Goal: Information Seeking & Learning: Learn about a topic

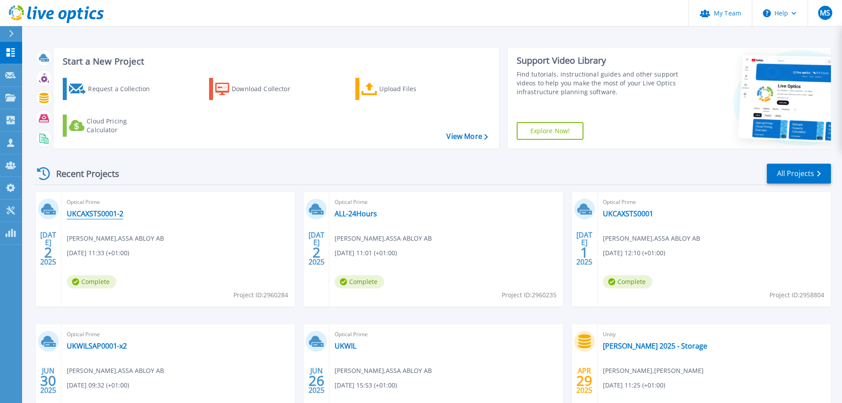
click at [111, 209] on link "UKCAXSTS0001-2" at bounding box center [95, 213] width 57 height 9
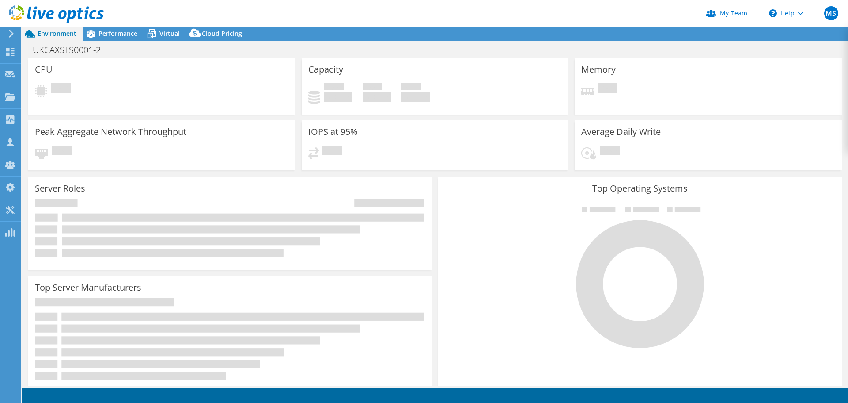
select select "USD"
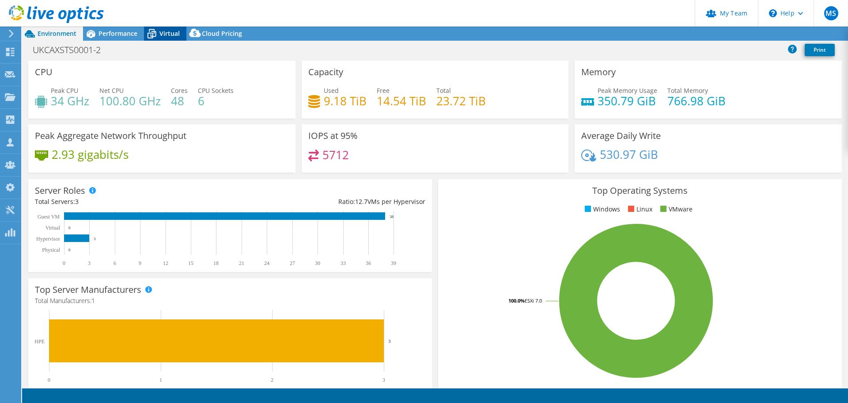
click at [159, 31] on icon at bounding box center [151, 33] width 15 height 15
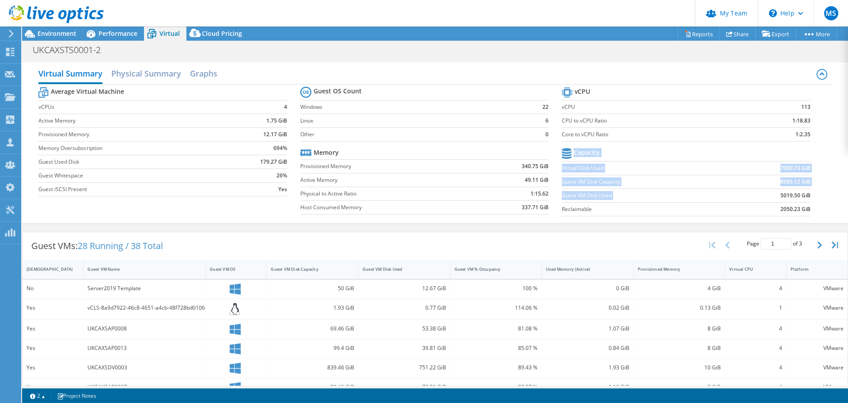
drag, startPoint x: 807, startPoint y: 196, endPoint x: 751, endPoint y: 196, distance: 56.6
click at [751, 196] on section "vCPU vCPU 113 CPU to vCPU Ratio 1:18.83 Core to vCPU Ratio 1:2.35 Capacity Virt…" at bounding box center [693, 153] width 262 height 136
click at [760, 195] on td "5019.50 GiB" at bounding box center [770, 195] width 80 height 14
click at [781, 197] on b "5019.50 GiB" at bounding box center [796, 195] width 30 height 9
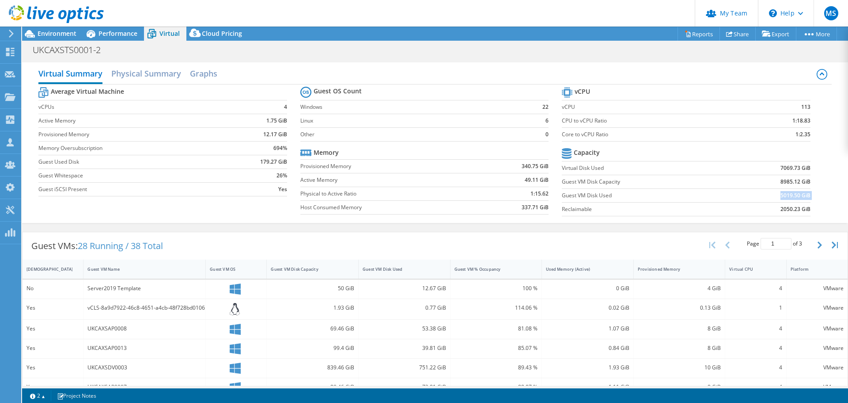
click at [781, 197] on b "5019.50 GiB" at bounding box center [796, 195] width 30 height 9
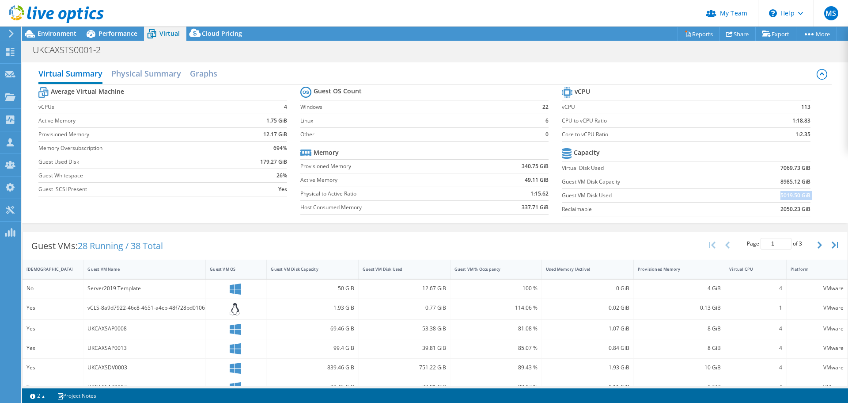
click at [781, 197] on b "5019.50 GiB" at bounding box center [796, 195] width 30 height 9
click at [124, 38] on div "Performance" at bounding box center [113, 34] width 61 height 14
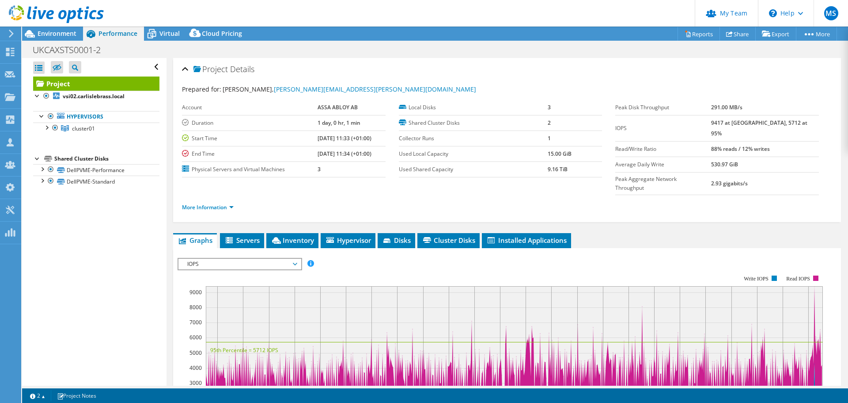
click at [204, 202] on li "More Information" at bounding box center [210, 207] width 57 height 10
click at [207, 203] on link "More Information" at bounding box center [208, 207] width 52 height 8
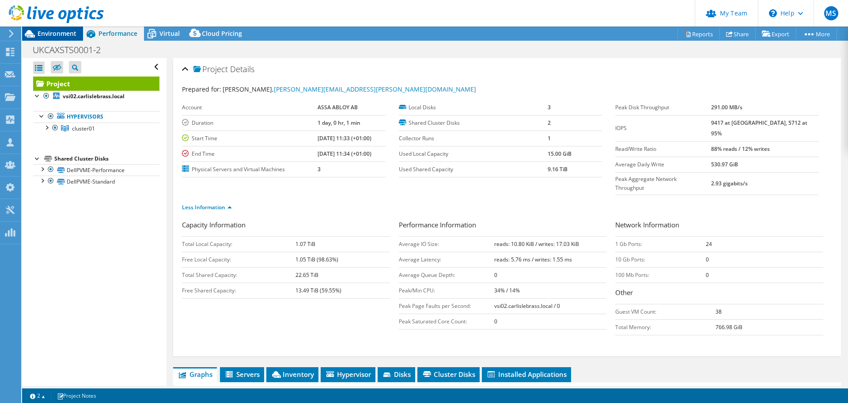
click at [54, 37] on span "Environment" at bounding box center [57, 33] width 39 height 8
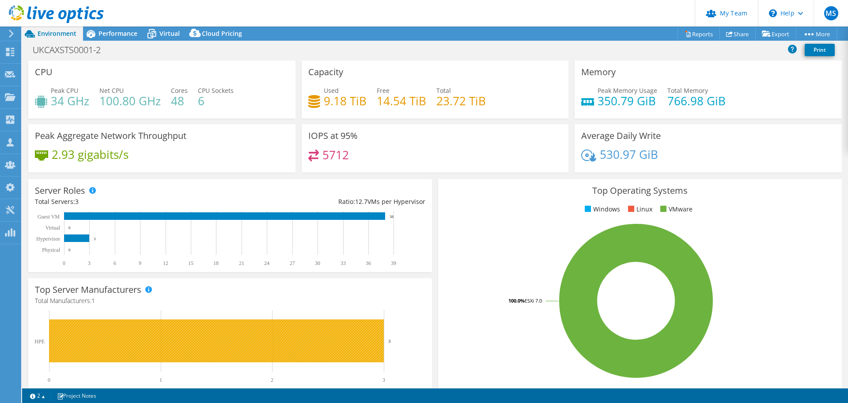
scroll to position [187, 0]
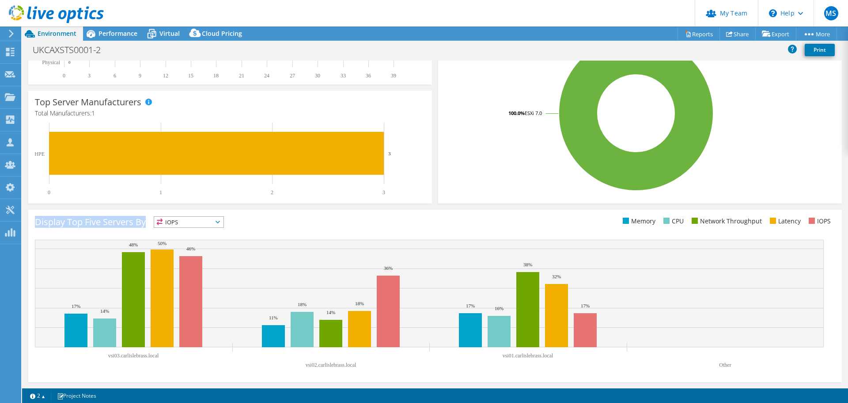
drag, startPoint x: 35, startPoint y: 221, endPoint x: 145, endPoint y: 219, distance: 109.6
click at [145, 222] on h3 "Display Top Five Servers By" at bounding box center [90, 222] width 111 height 0
drag, startPoint x: 123, startPoint y: 354, endPoint x: 548, endPoint y: 360, distance: 425.1
click at [548, 360] on icon "vsi03.carlislebrass.local vsi02.[GEOGRAPHIC_DATA]local vsi01.[GEOGRAPHIC_DATA]l…" at bounding box center [429, 305] width 789 height 133
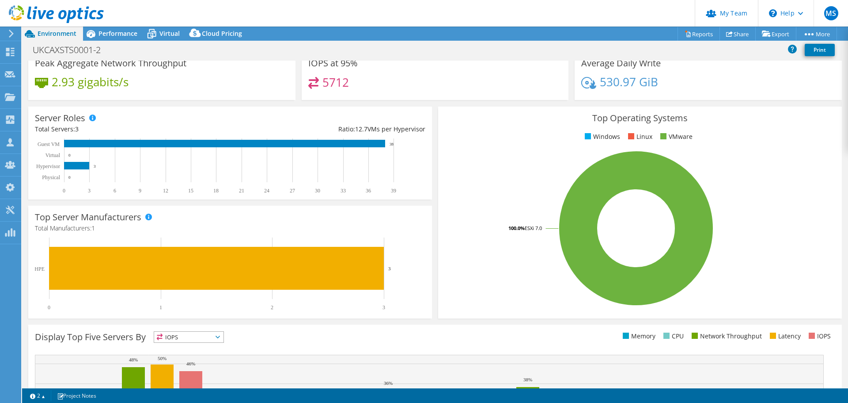
scroll to position [0, 0]
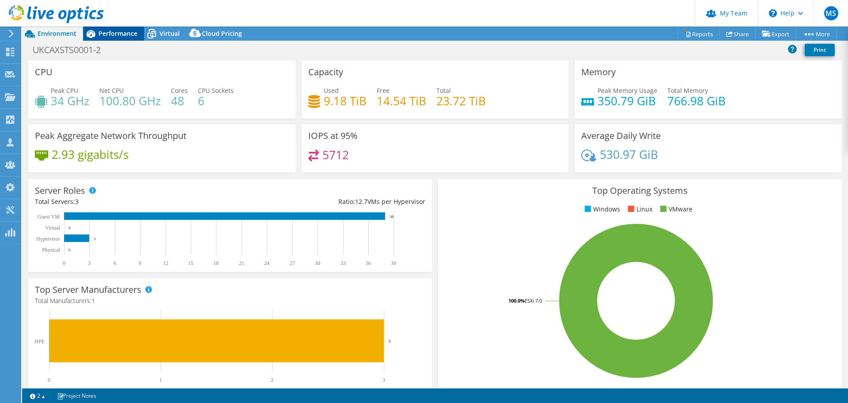
click at [130, 39] on div "Performance" at bounding box center [113, 34] width 61 height 14
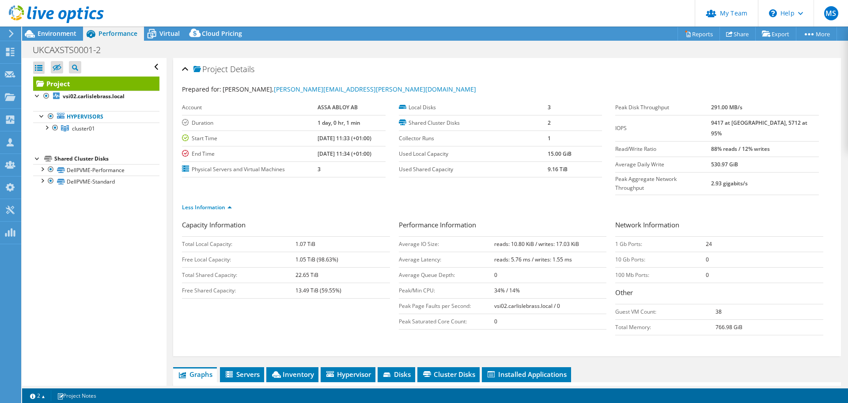
scroll to position [221, 0]
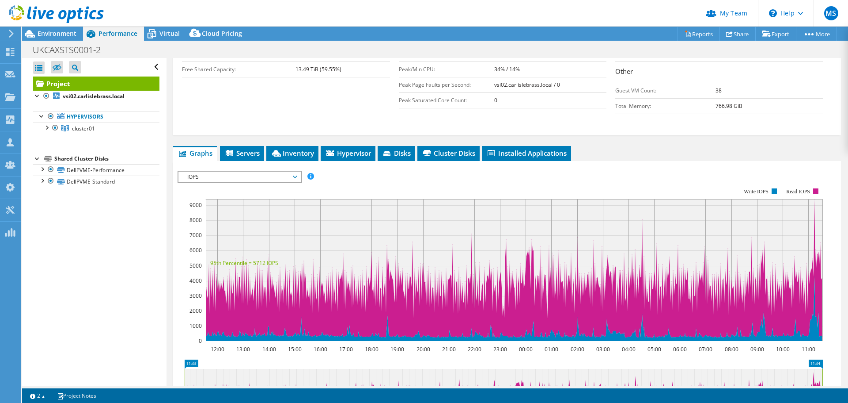
click at [252, 171] on span "IOPS" at bounding box center [240, 176] width 114 height 11
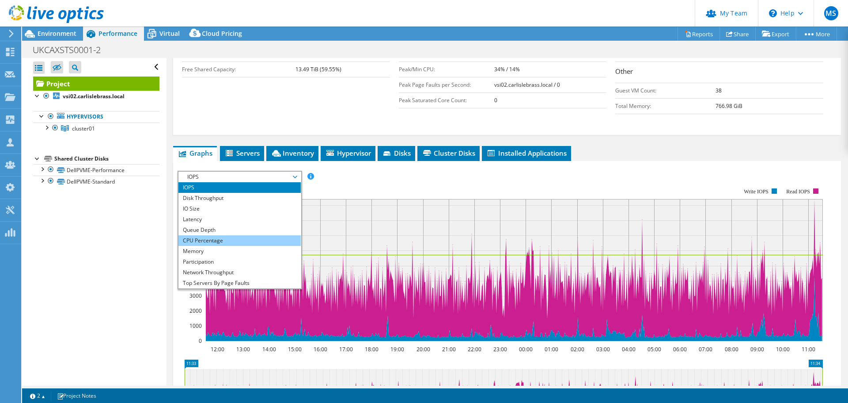
click at [219, 235] on li "CPU Percentage" at bounding box center [240, 240] width 122 height 11
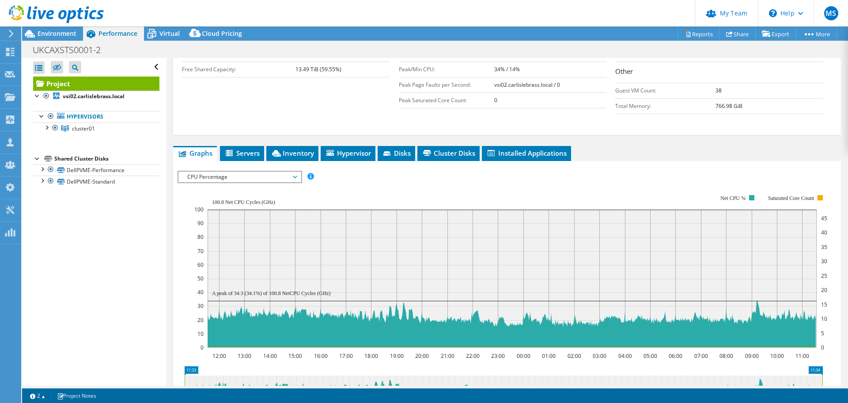
click at [228, 171] on span "CPU Percentage" at bounding box center [240, 176] width 114 height 11
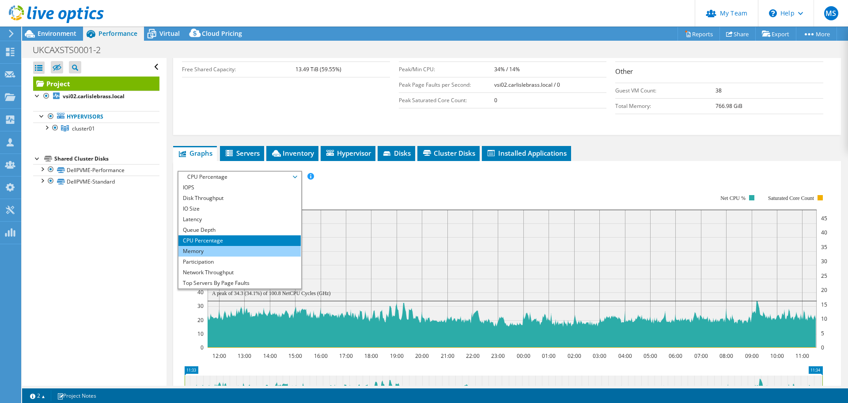
click at [215, 246] on li "Memory" at bounding box center [240, 251] width 122 height 11
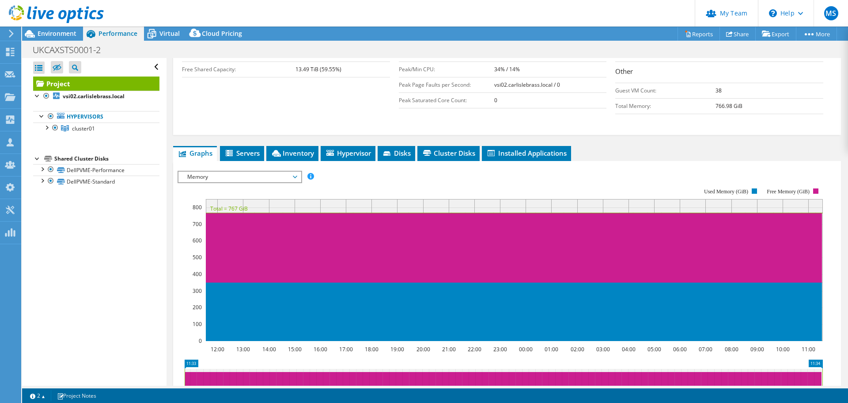
click at [238, 171] on span "Memory" at bounding box center [240, 176] width 114 height 11
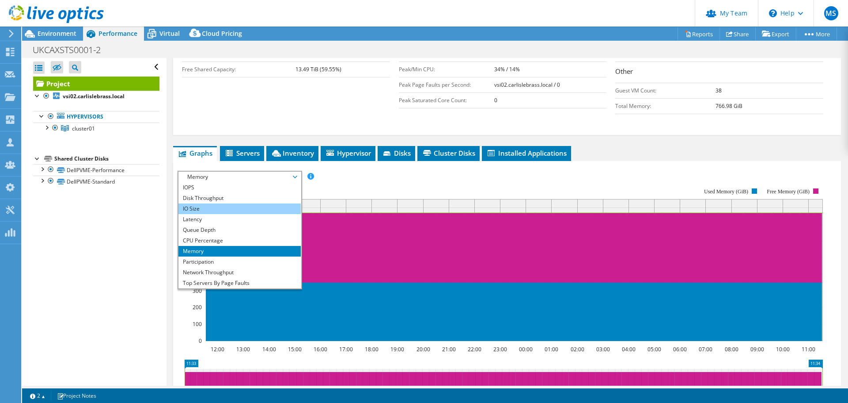
scroll to position [177, 0]
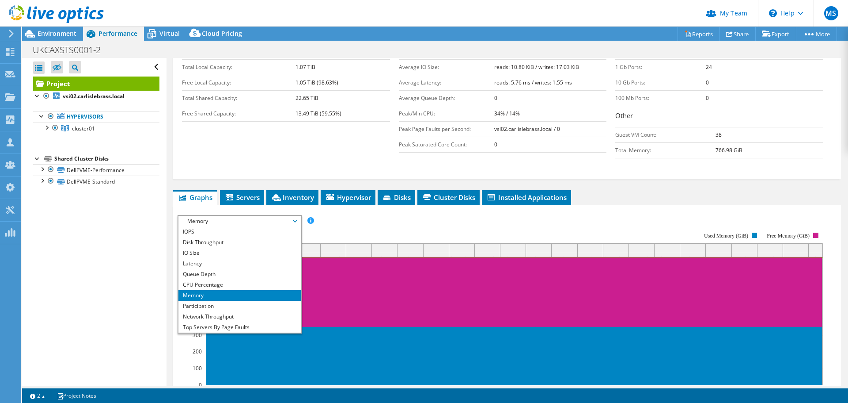
click at [346, 220] on rect at bounding box center [501, 308] width 646 height 177
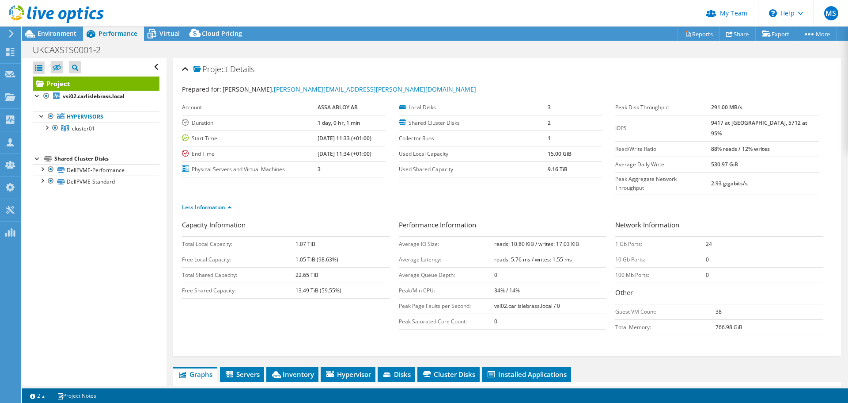
scroll to position [221, 0]
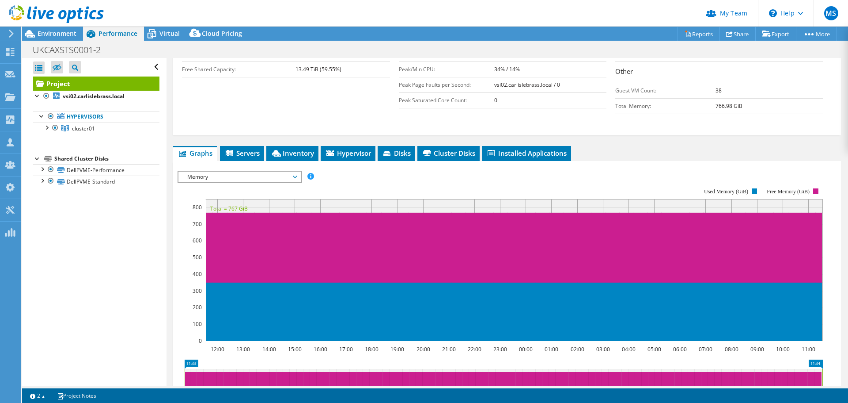
click at [278, 171] on span "Memory" at bounding box center [240, 176] width 114 height 11
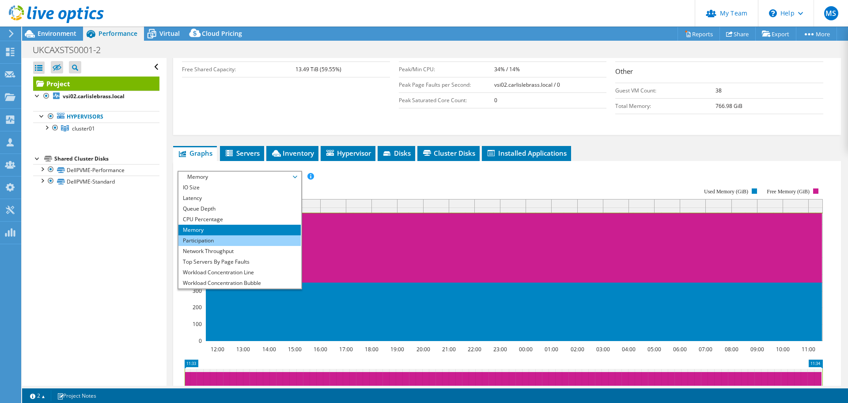
scroll to position [32, 0]
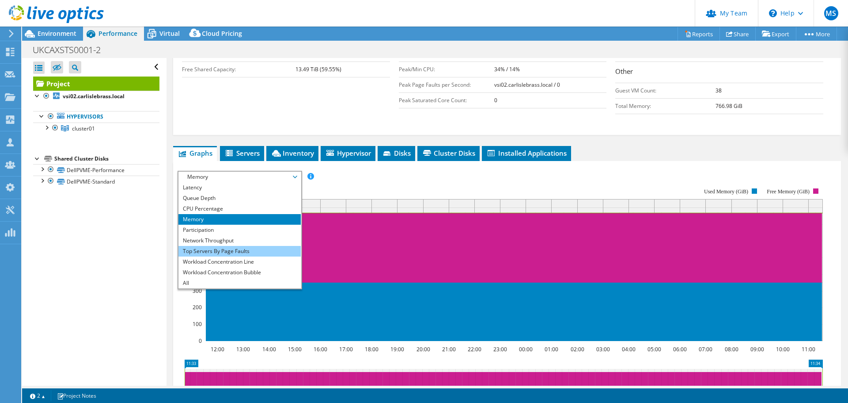
click at [262, 246] on li "Top Servers By Page Faults" at bounding box center [240, 251] width 122 height 11
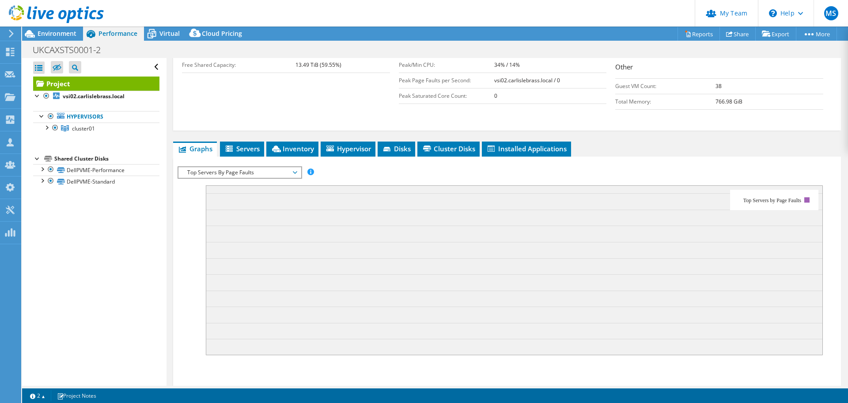
scroll to position [148, 0]
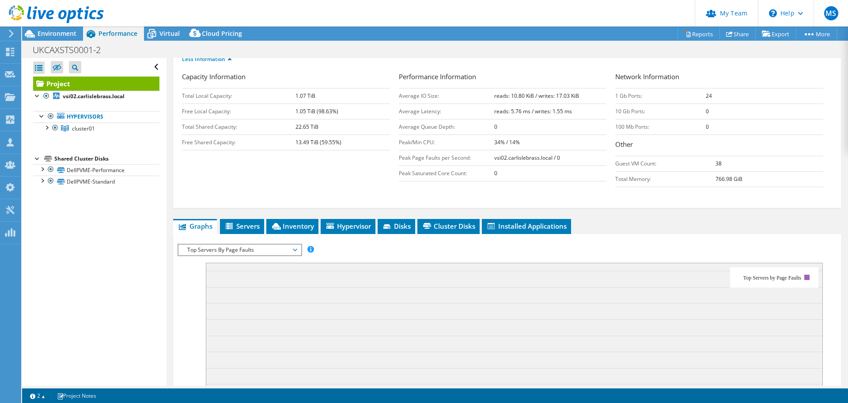
click at [275, 244] on span "Top Servers By Page Faults" at bounding box center [240, 249] width 114 height 11
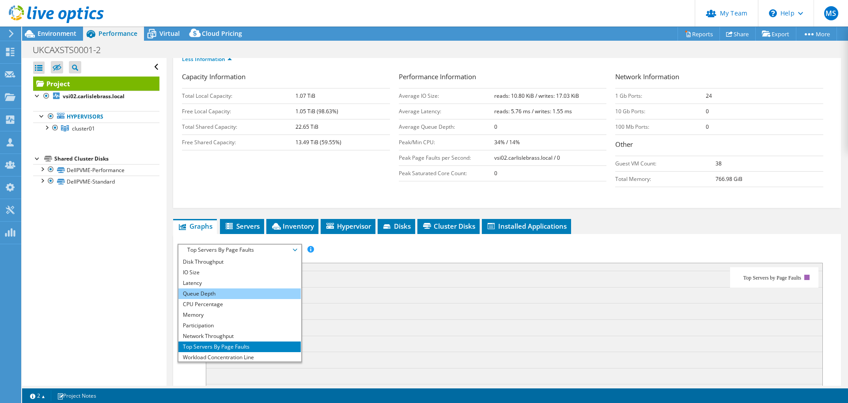
scroll to position [0, 0]
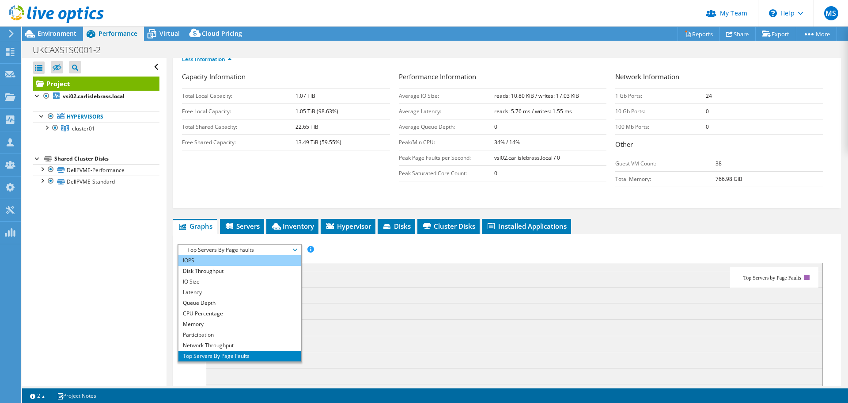
click at [249, 255] on li "IOPS" at bounding box center [240, 260] width 122 height 11
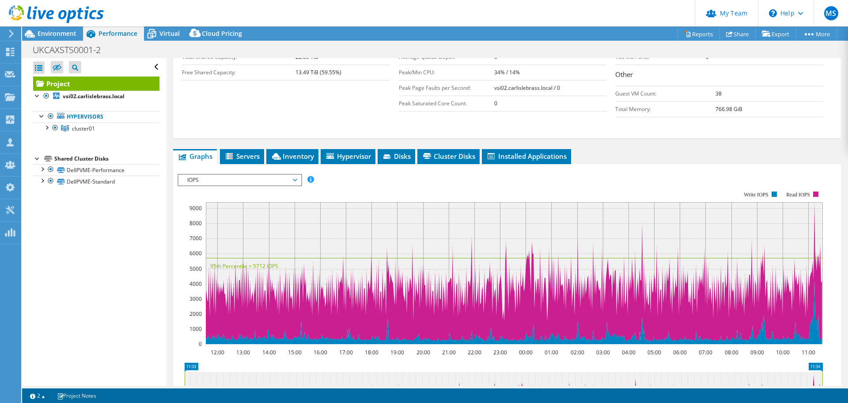
scroll to position [236, 0]
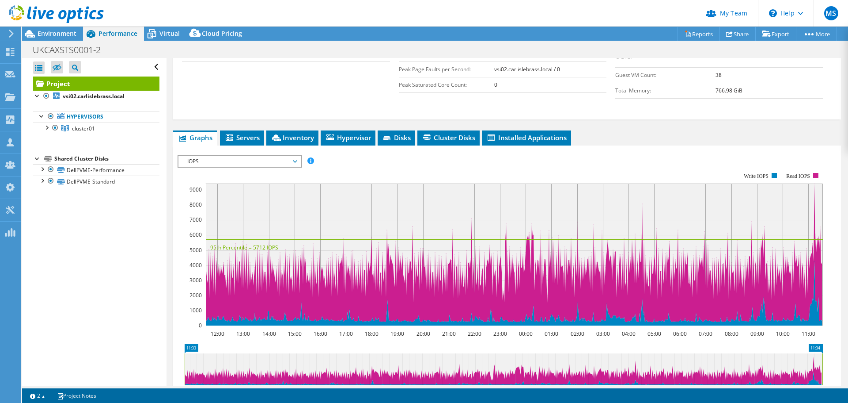
click at [295, 156] on span "IOPS" at bounding box center [240, 161] width 114 height 11
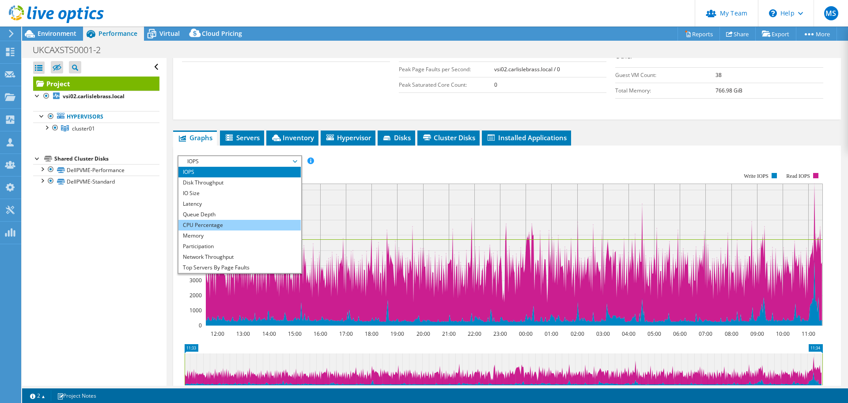
click at [241, 220] on li "CPU Percentage" at bounding box center [240, 225] width 122 height 11
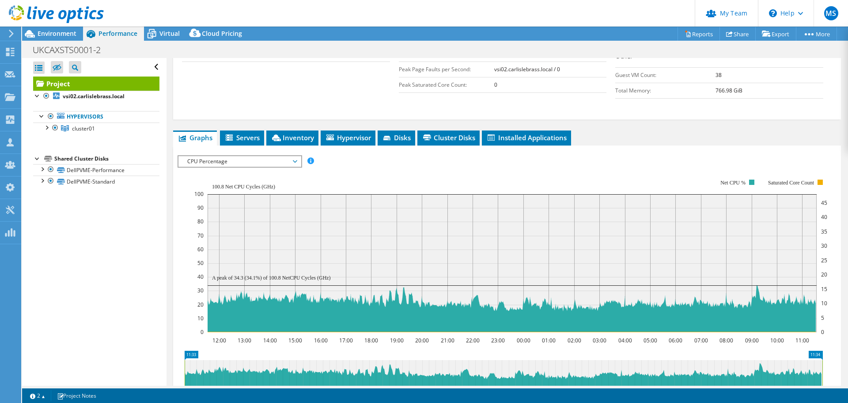
click at [269, 156] on span "CPU Percentage" at bounding box center [240, 161] width 114 height 11
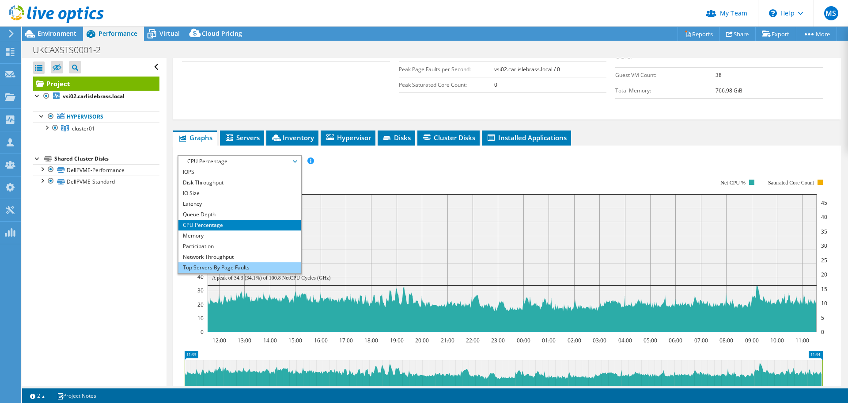
click at [251, 262] on li "Top Servers By Page Faults" at bounding box center [240, 267] width 122 height 11
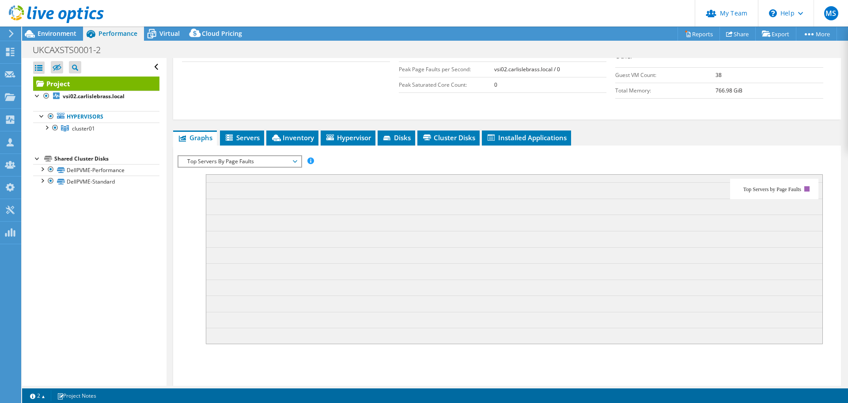
click at [298, 156] on span "Top Servers By Page Faults" at bounding box center [240, 161] width 122 height 11
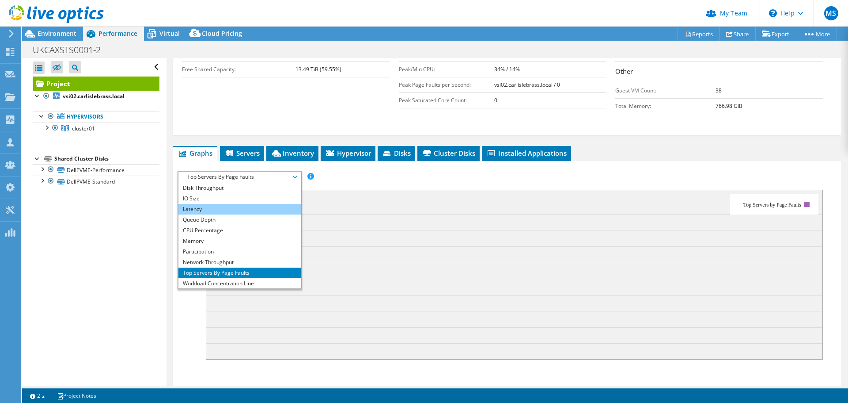
scroll to position [0, 0]
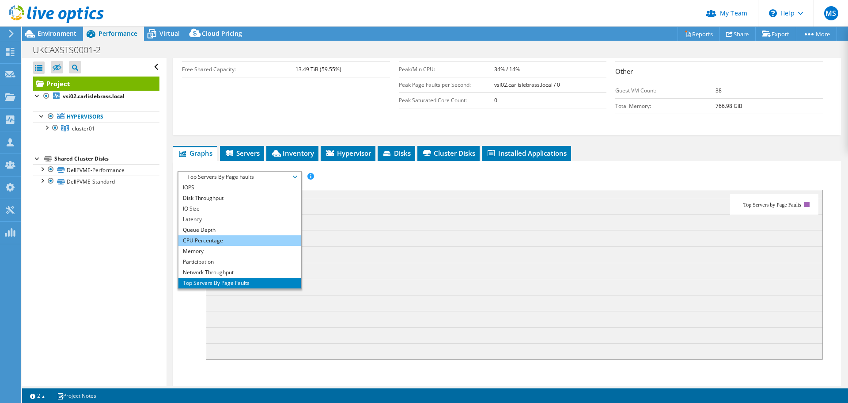
click at [245, 235] on li "CPU Percentage" at bounding box center [240, 240] width 122 height 11
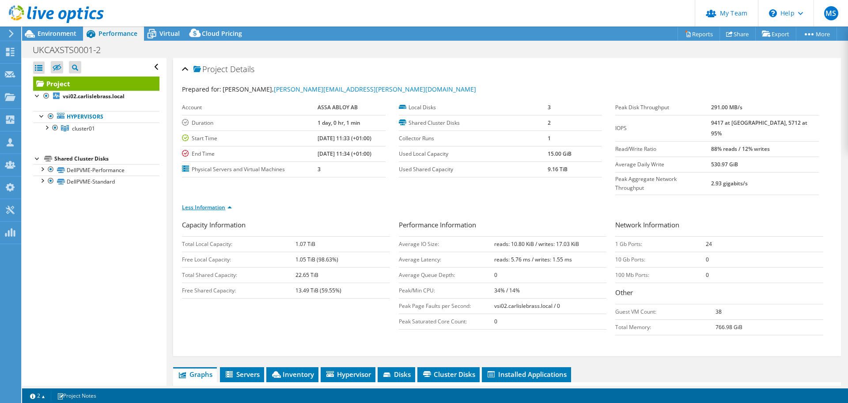
click at [220, 203] on link "Less Information" at bounding box center [207, 207] width 50 height 8
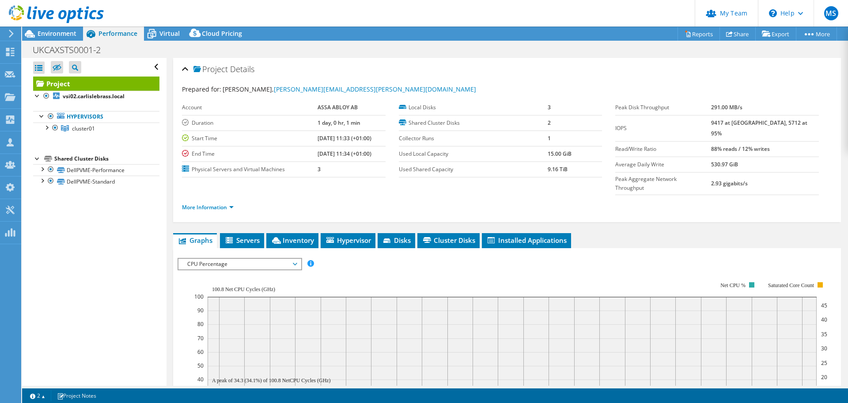
click at [262, 200] on ul "More Information" at bounding box center [507, 206] width 650 height 12
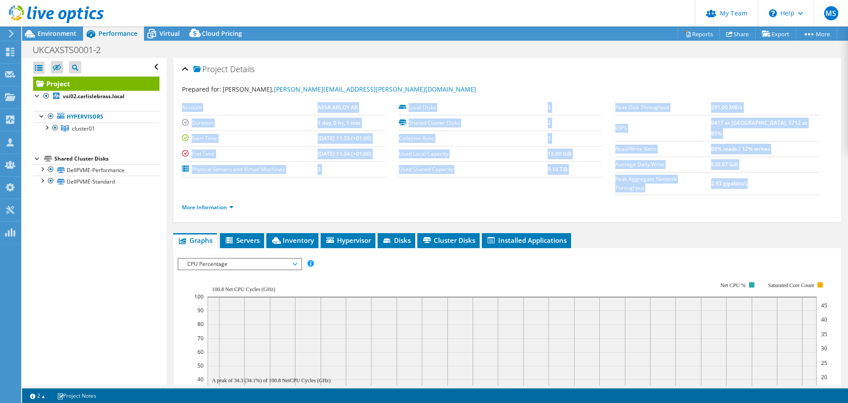
drag, startPoint x: 767, startPoint y: 168, endPoint x: 184, endPoint y: 106, distance: 586.6
click at [184, 106] on section "Prepared for: [PERSON_NAME], [PERSON_NAME][EMAIL_ADDRESS][PERSON_NAME][DOMAIN_N…" at bounding box center [507, 151] width 650 height 135
click at [184, 106] on label "Account" at bounding box center [250, 107] width 136 height 9
drag, startPoint x: 184, startPoint y: 106, endPoint x: 783, endPoint y: 165, distance: 602.5
click at [783, 165] on section "Prepared for: [PERSON_NAME], [PERSON_NAME][EMAIL_ADDRESS][PERSON_NAME][DOMAIN_N…" at bounding box center [507, 151] width 650 height 135
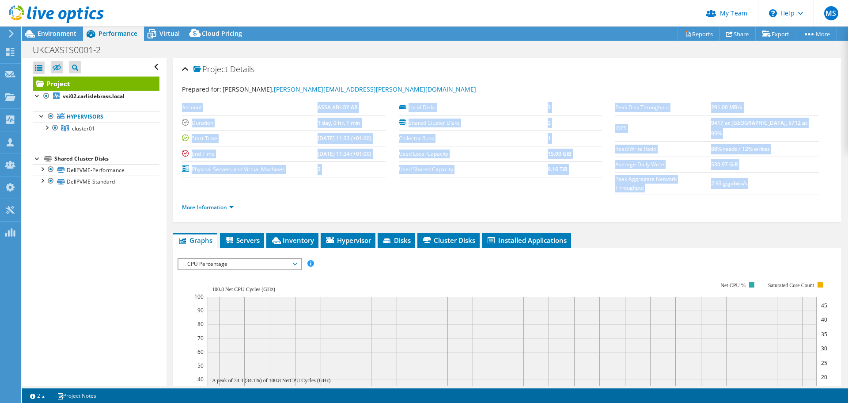
click at [783, 172] on td "2.93 gigabits/s" at bounding box center [765, 183] width 108 height 23
drag, startPoint x: 783, startPoint y: 165, endPoint x: 183, endPoint y: 110, distance: 602.6
click at [183, 110] on section "Prepared for: [PERSON_NAME], [PERSON_NAME][EMAIL_ADDRESS][PERSON_NAME][DOMAIN_N…" at bounding box center [507, 151] width 650 height 135
click at [183, 110] on label "Account" at bounding box center [250, 107] width 136 height 9
drag, startPoint x: 183, startPoint y: 110, endPoint x: 776, endPoint y: 173, distance: 596.0
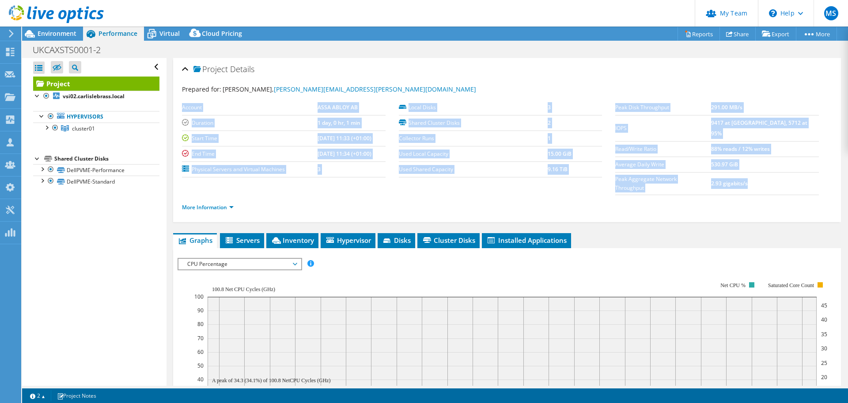
click at [776, 173] on section "Prepared for: [PERSON_NAME], [PERSON_NAME][EMAIL_ADDRESS][PERSON_NAME][DOMAIN_N…" at bounding box center [507, 151] width 650 height 135
click at [776, 173] on td "2.93 gigabits/s" at bounding box center [765, 183] width 108 height 23
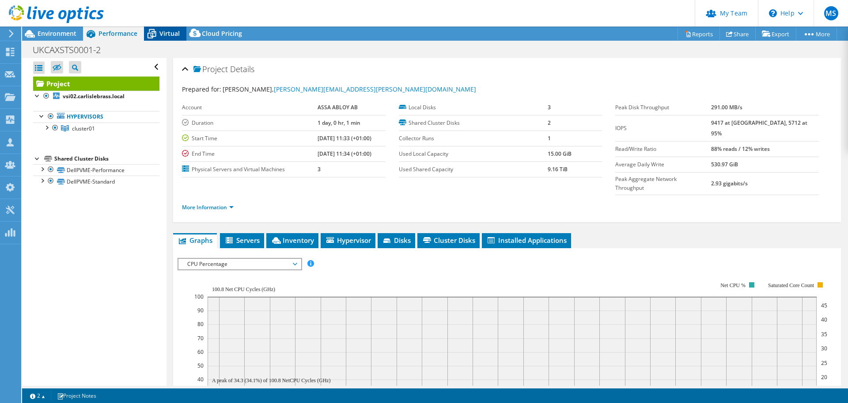
click at [163, 29] on span "Virtual" at bounding box center [170, 33] width 20 height 8
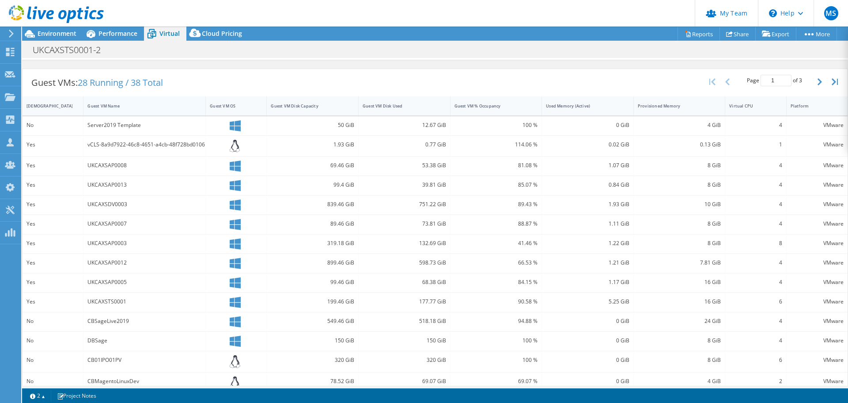
scroll to position [150, 0]
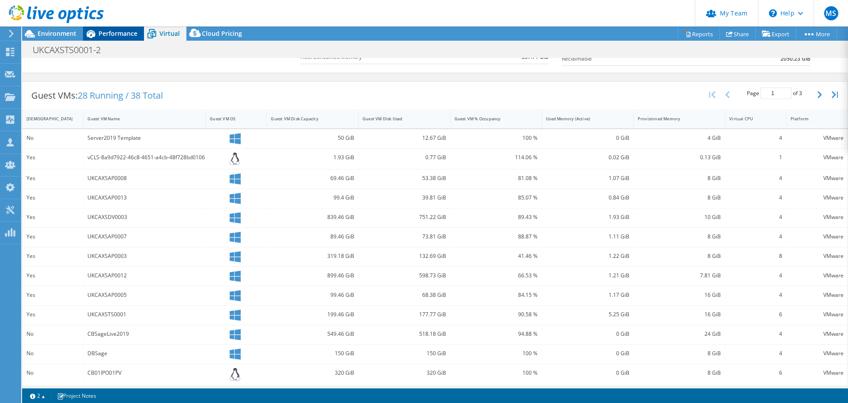
click at [114, 36] on span "Performance" at bounding box center [118, 33] width 39 height 8
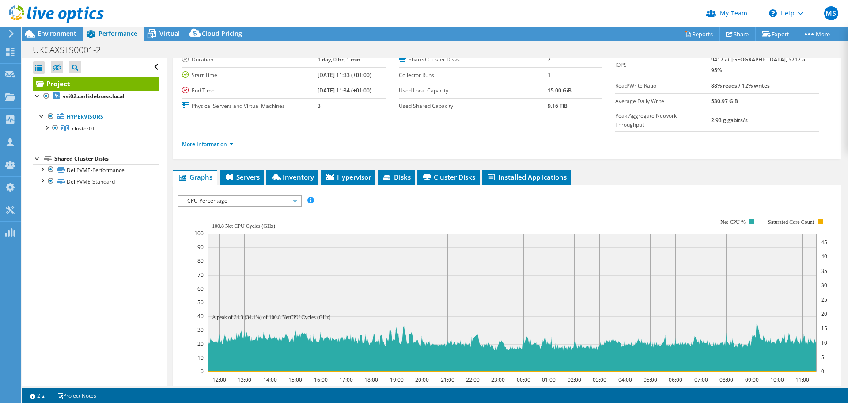
scroll to position [88, 0]
